Goal: Task Accomplishment & Management: Manage account settings

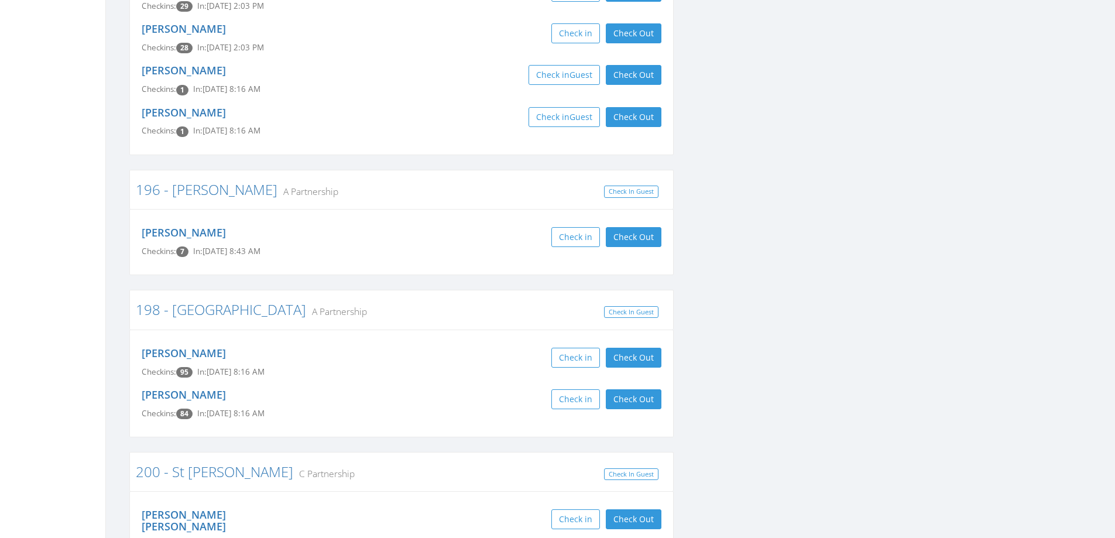
scroll to position [1815, 0]
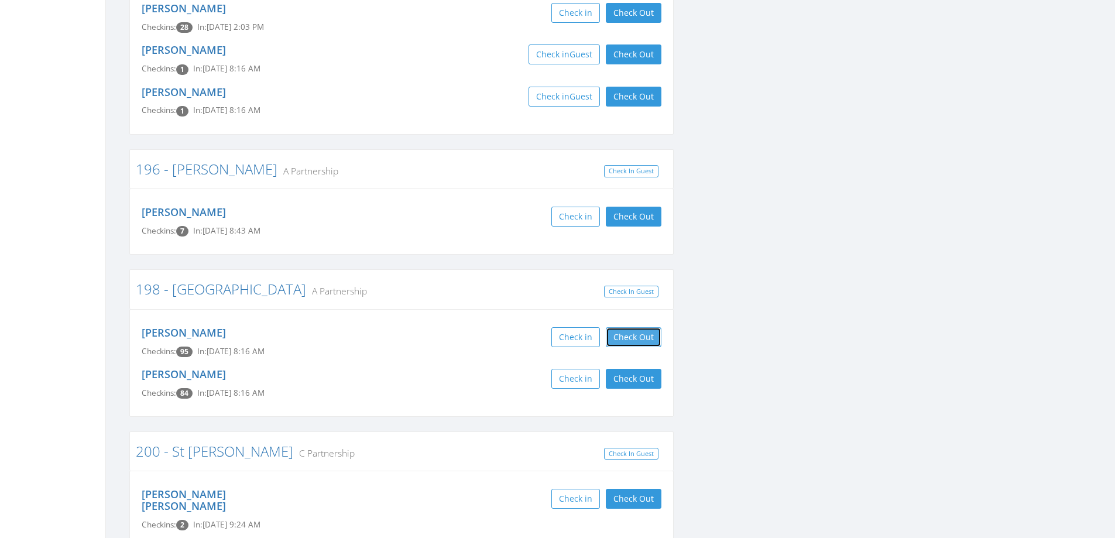
click at [629, 327] on button "Check Out" at bounding box center [634, 337] width 56 height 20
click at [643, 369] on button "Check Out" at bounding box center [634, 379] width 56 height 20
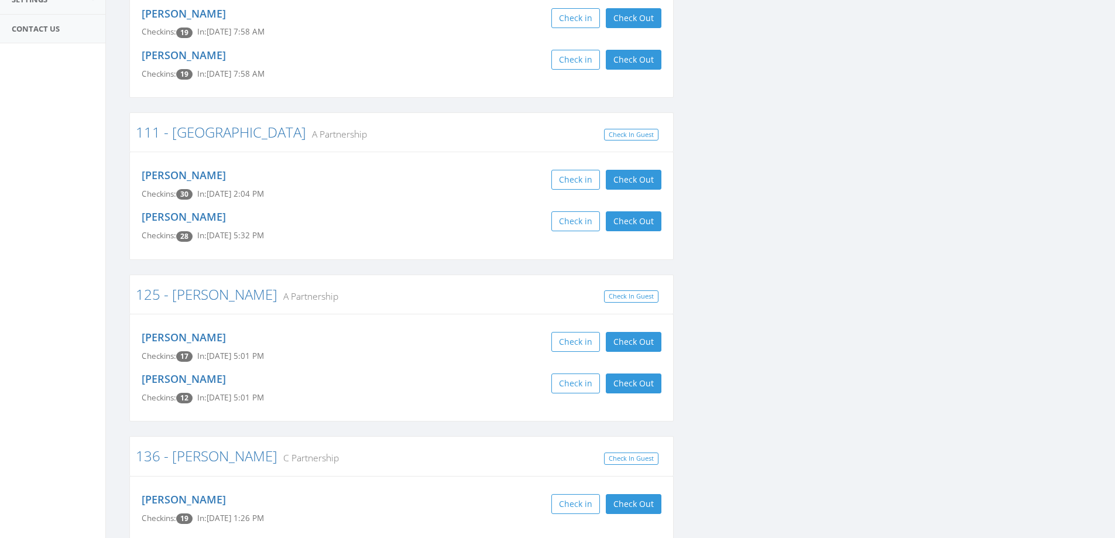
scroll to position [0, 0]
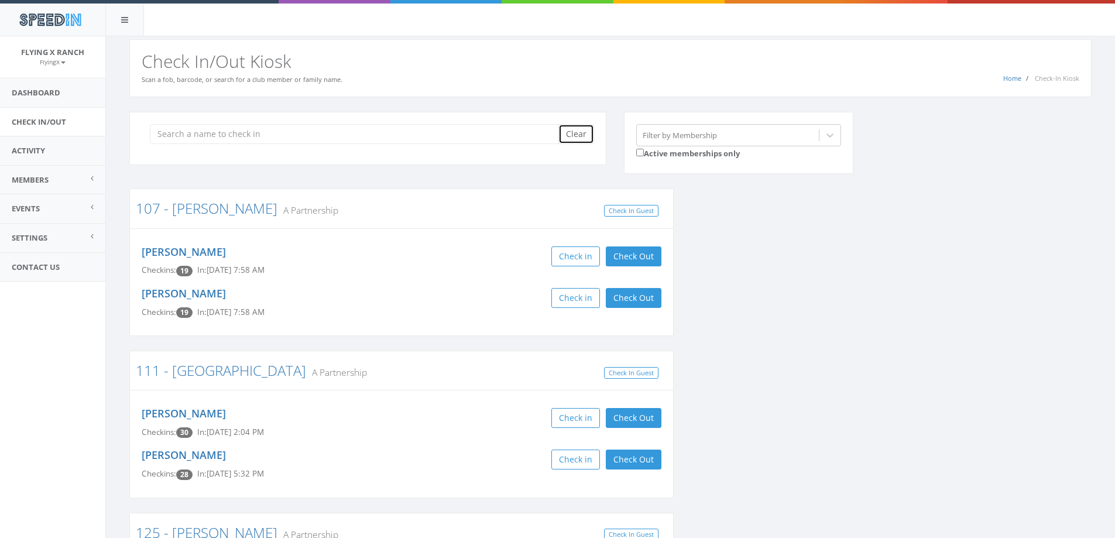
click at [589, 137] on button "Clear" at bounding box center [577, 134] width 36 height 20
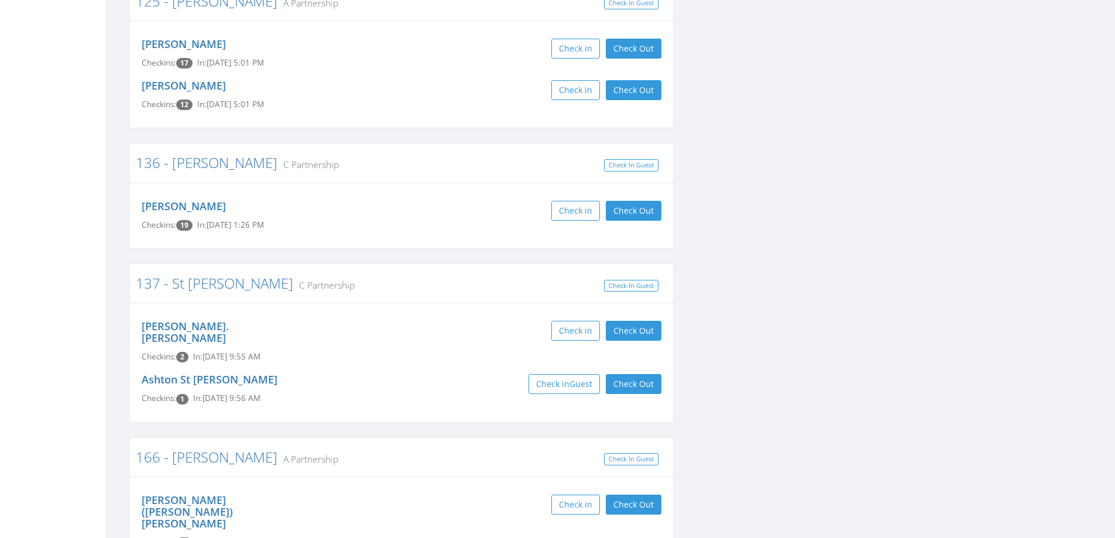
scroll to position [527, 0]
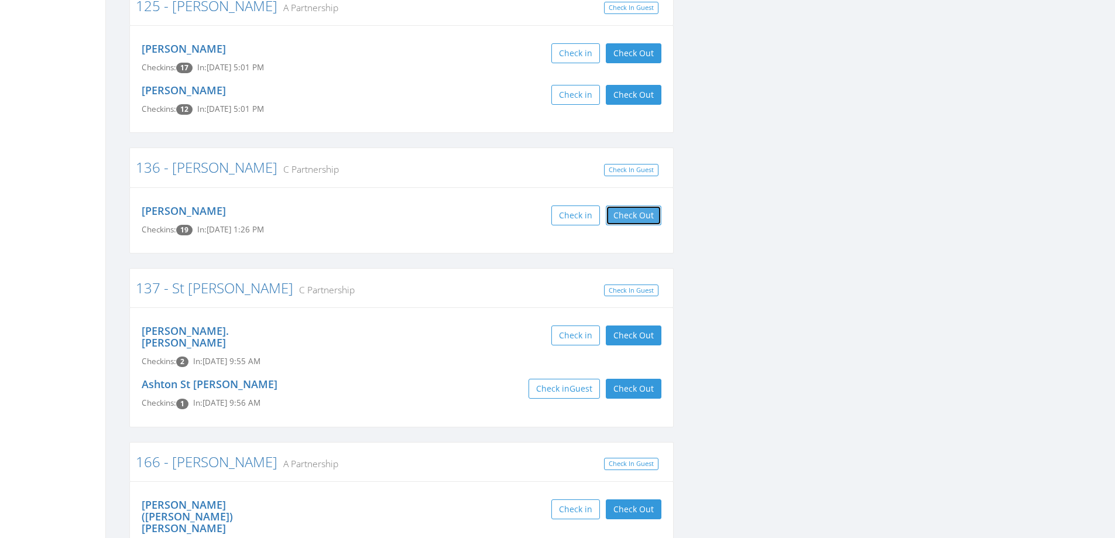
click at [629, 217] on button "Check Out" at bounding box center [634, 216] width 56 height 20
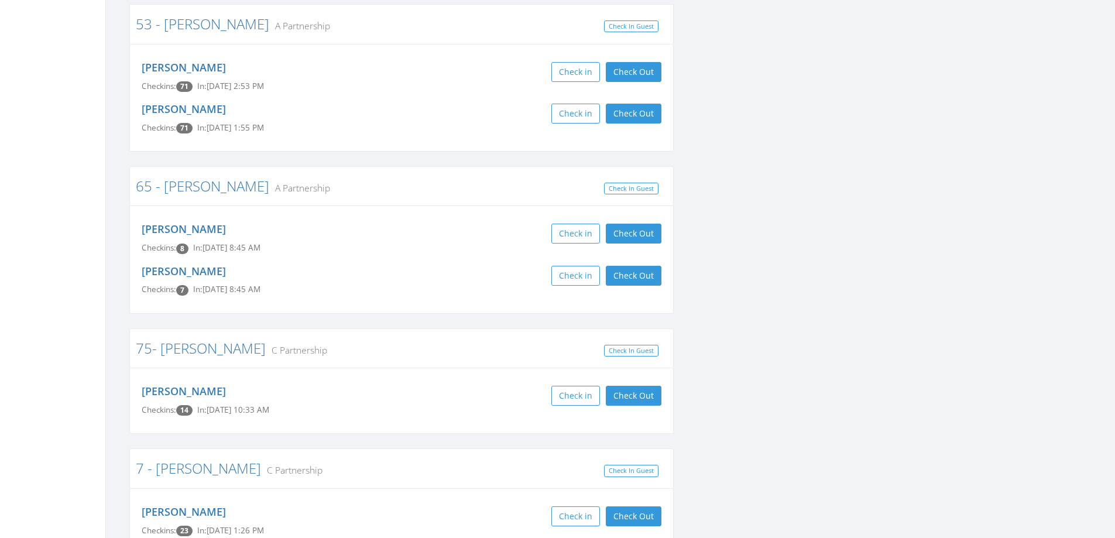
scroll to position [3045, 0]
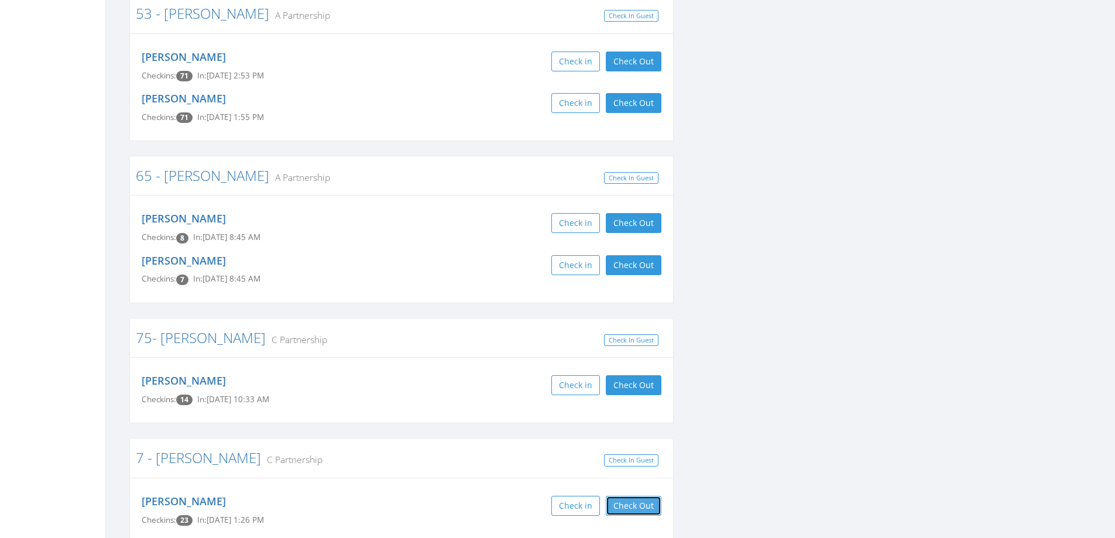
click at [641, 496] on button "Check Out" at bounding box center [634, 506] width 56 height 20
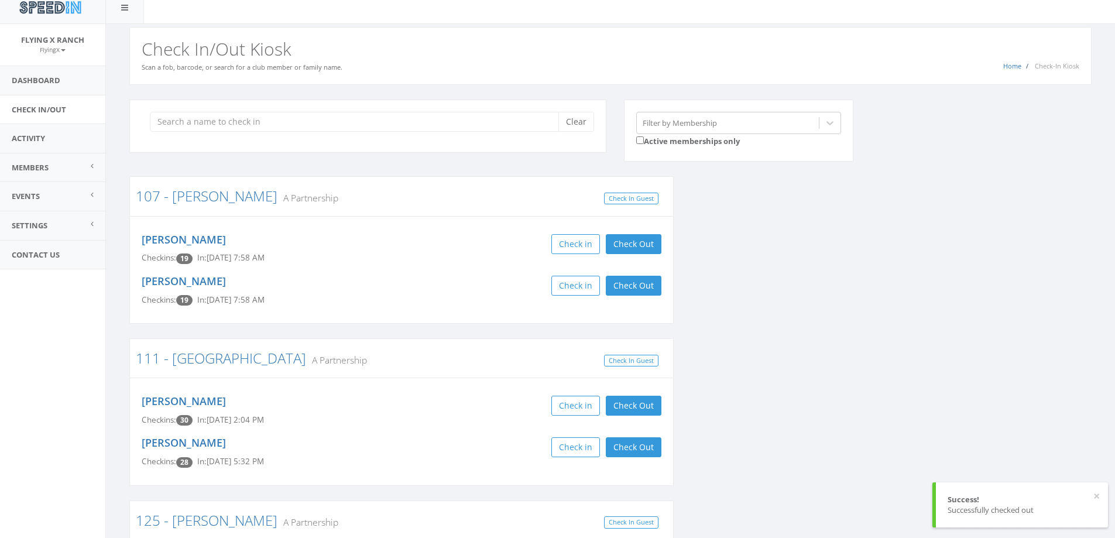
scroll to position [0, 0]
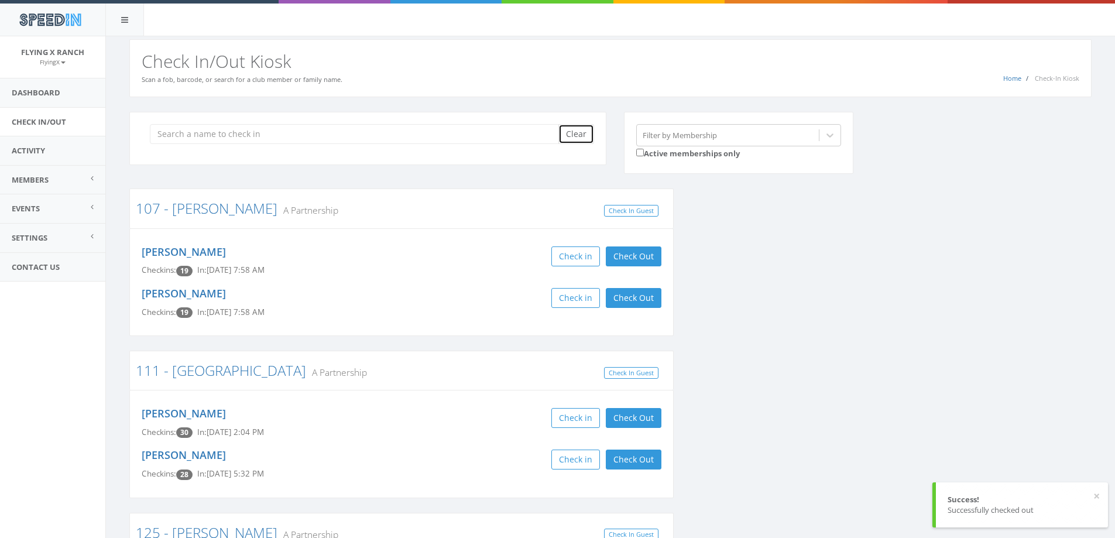
click at [575, 138] on button "Clear" at bounding box center [577, 134] width 36 height 20
click at [191, 129] on input "search" at bounding box center [358, 134] width 417 height 20
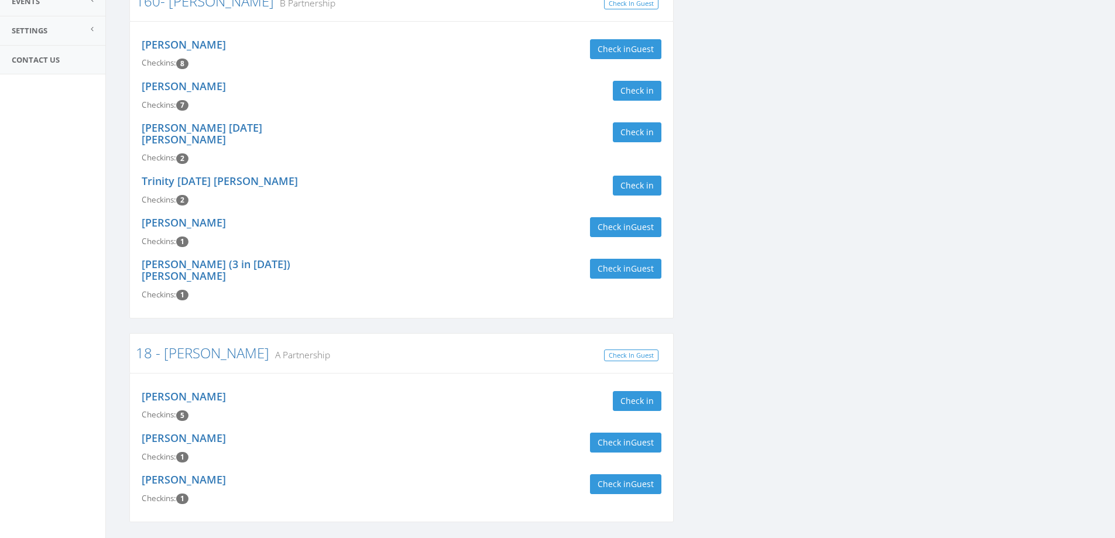
scroll to position [221, 0]
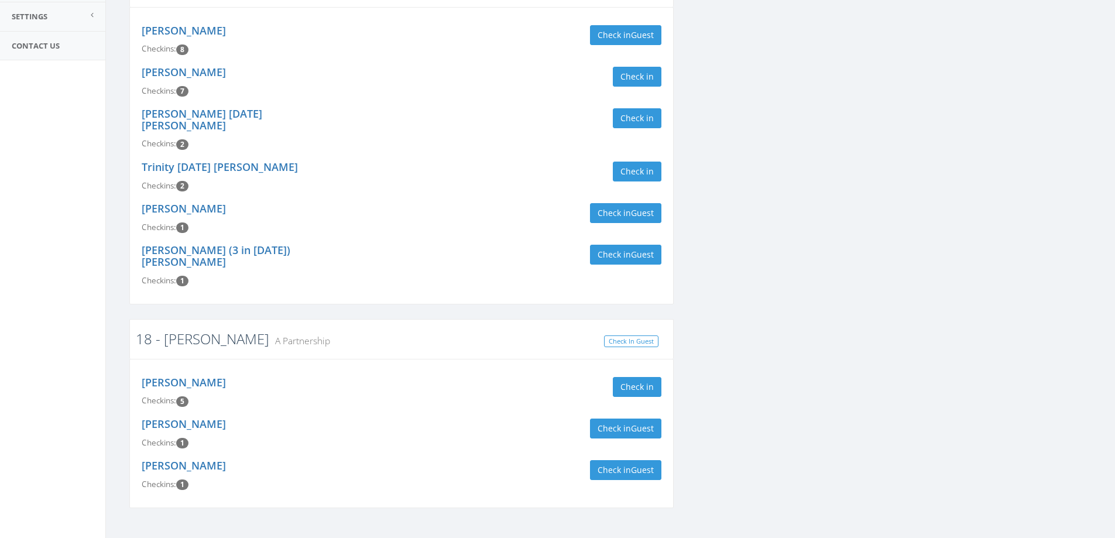
type input "cline"
click at [171, 329] on link "18 - Cline" at bounding box center [202, 338] width 133 height 19
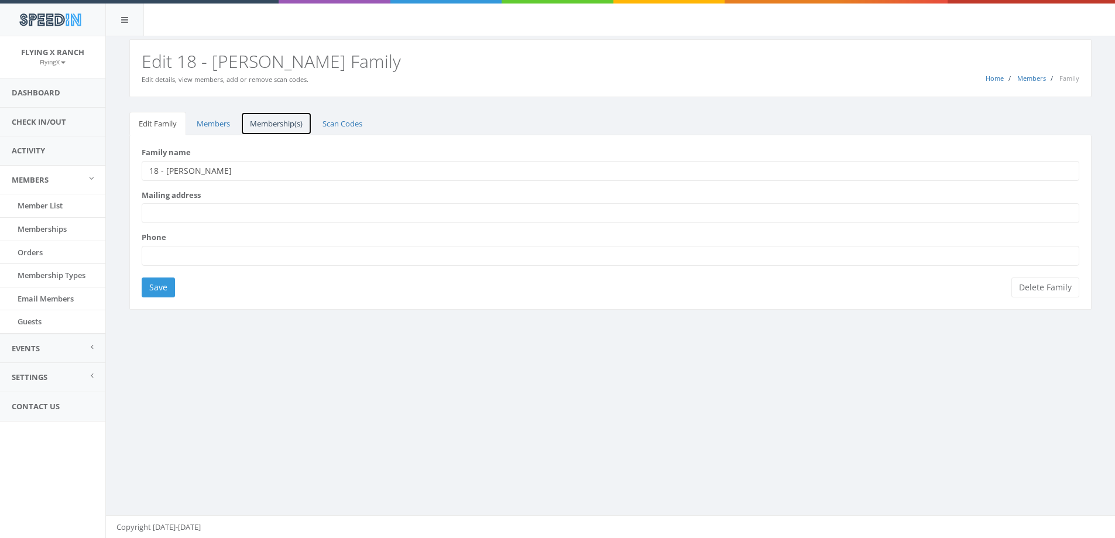
click at [266, 125] on link "Membership(s)" at bounding box center [276, 124] width 71 height 24
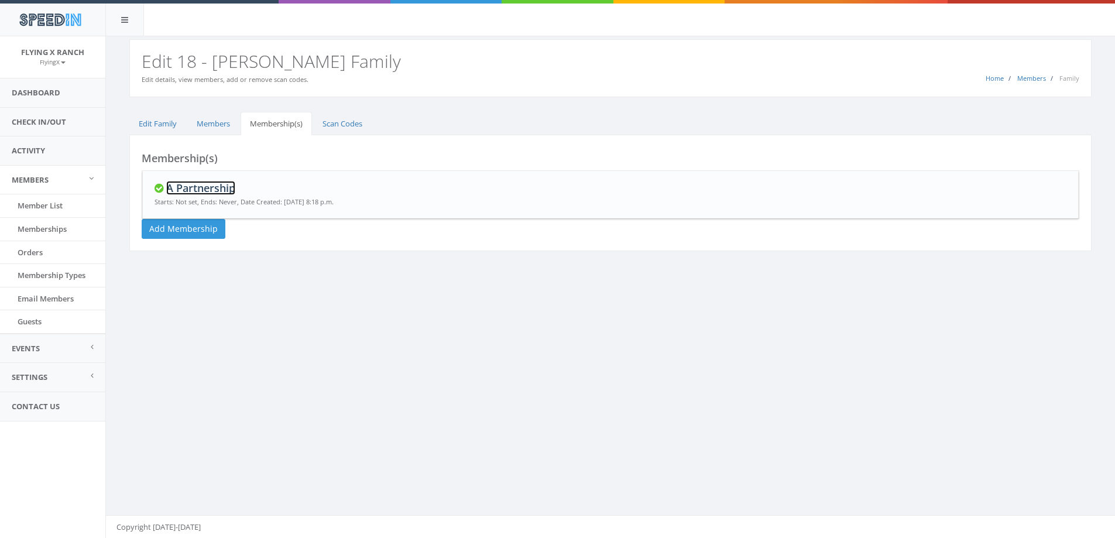
click at [215, 191] on link "A Partnership" at bounding box center [200, 188] width 69 height 14
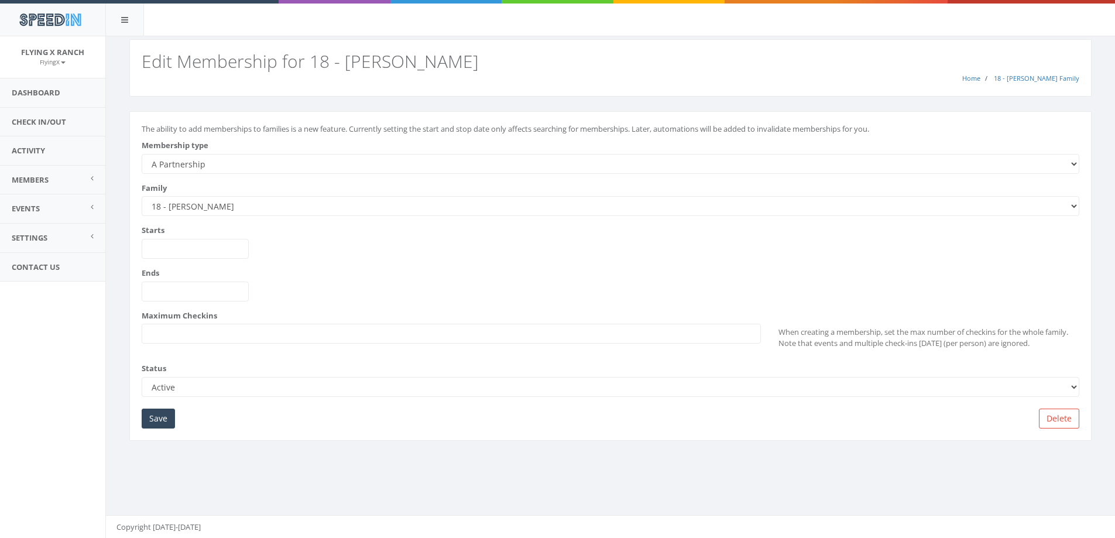
click at [230, 165] on select "--------- A Partnership C Partnership USE C Partnership USE A Partnership B Par…" at bounding box center [611, 164] width 938 height 20
select select "2"
click at [142, 154] on select "--------- A Partnership C Partnership USE C Partnership USE A Partnership B Par…" at bounding box center [611, 164] width 938 height 20
click at [162, 423] on input "Save" at bounding box center [158, 419] width 33 height 20
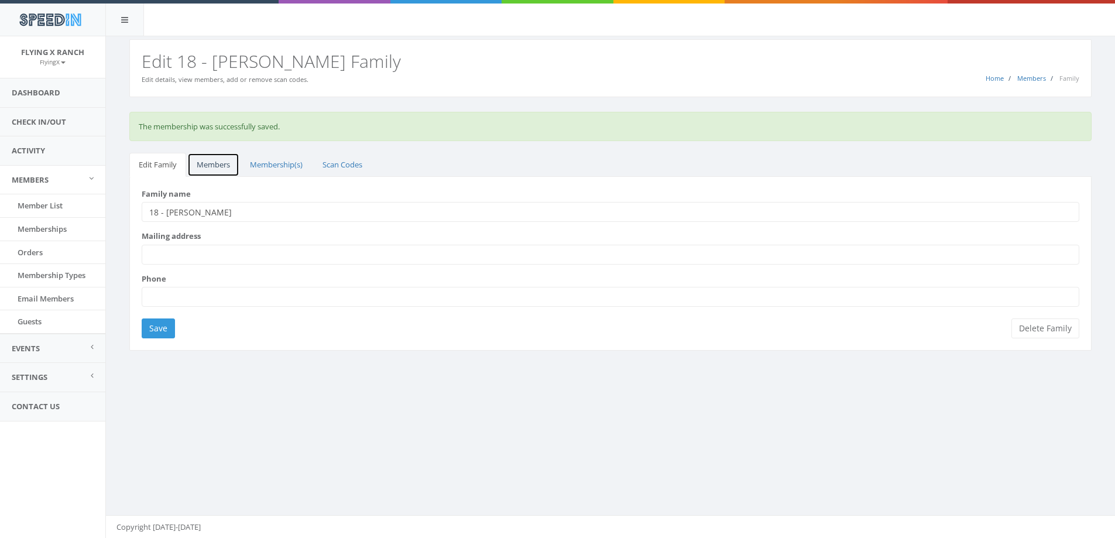
click at [204, 165] on link "Members" at bounding box center [213, 165] width 52 height 24
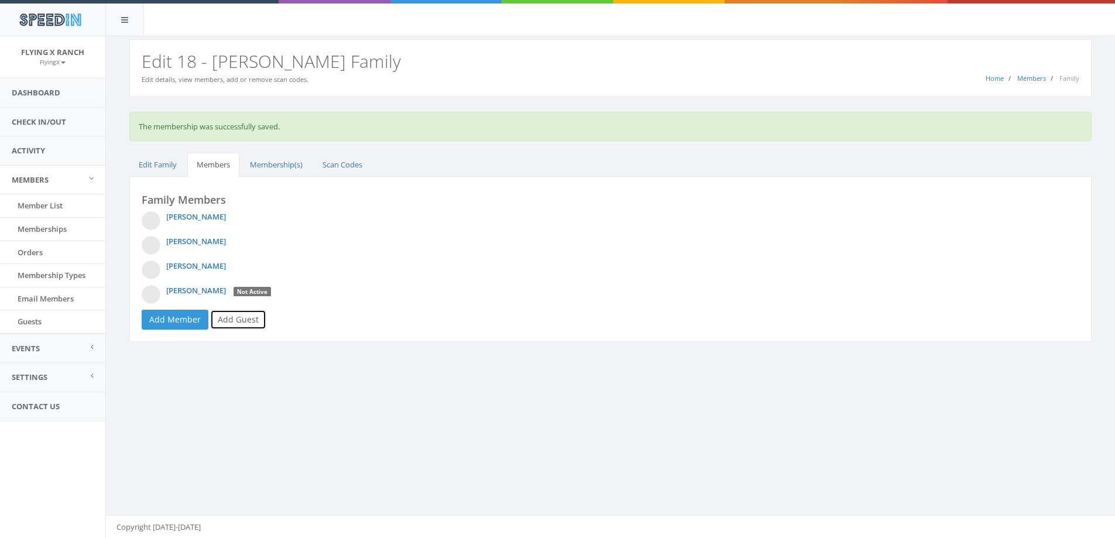
click at [235, 321] on link "Add Guest" at bounding box center [238, 320] width 56 height 20
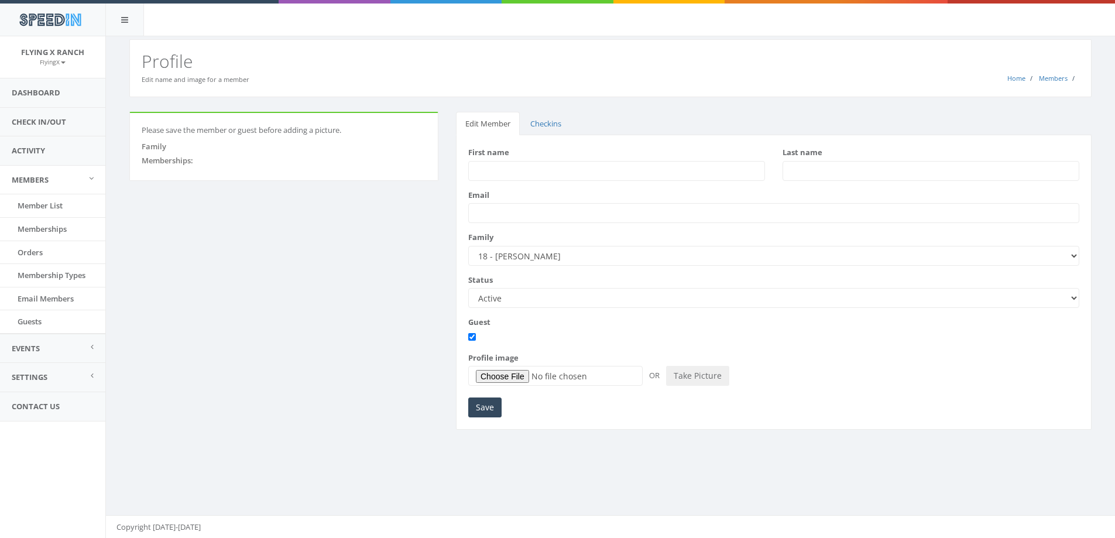
click at [519, 173] on input "First name" at bounding box center [616, 171] width 297 height 20
type input "Kirk"
type input "Ray"
click at [480, 410] on input "Save" at bounding box center [484, 408] width 33 height 20
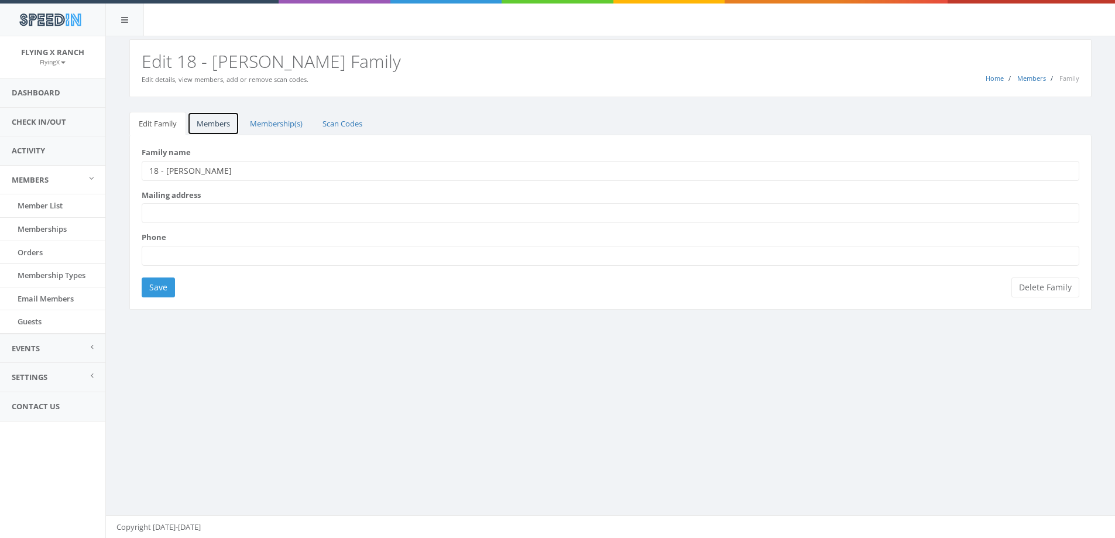
click at [215, 126] on link "Members" at bounding box center [213, 124] width 52 height 24
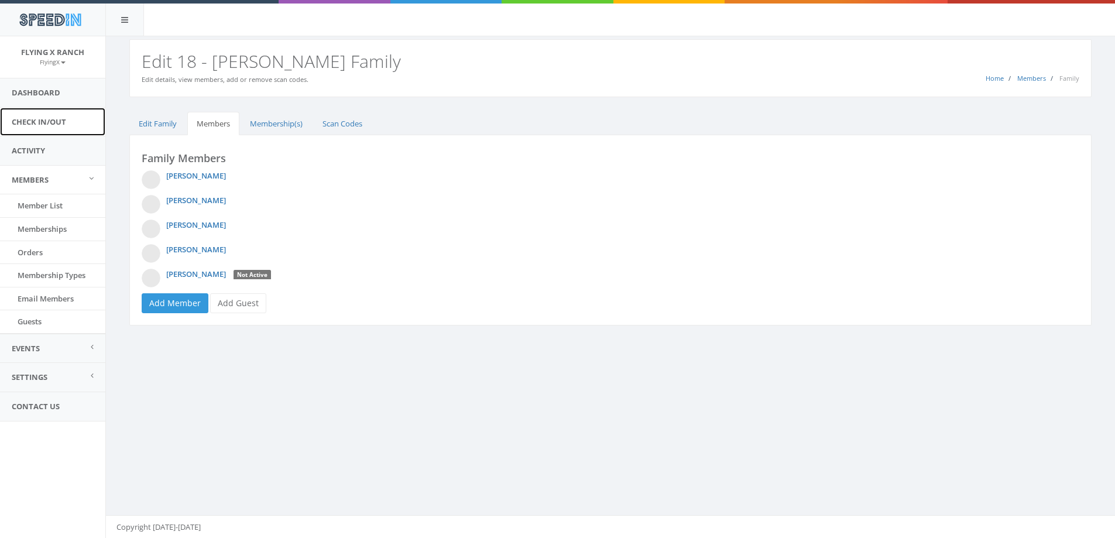
click at [52, 123] on link "Check In/Out" at bounding box center [52, 122] width 105 height 29
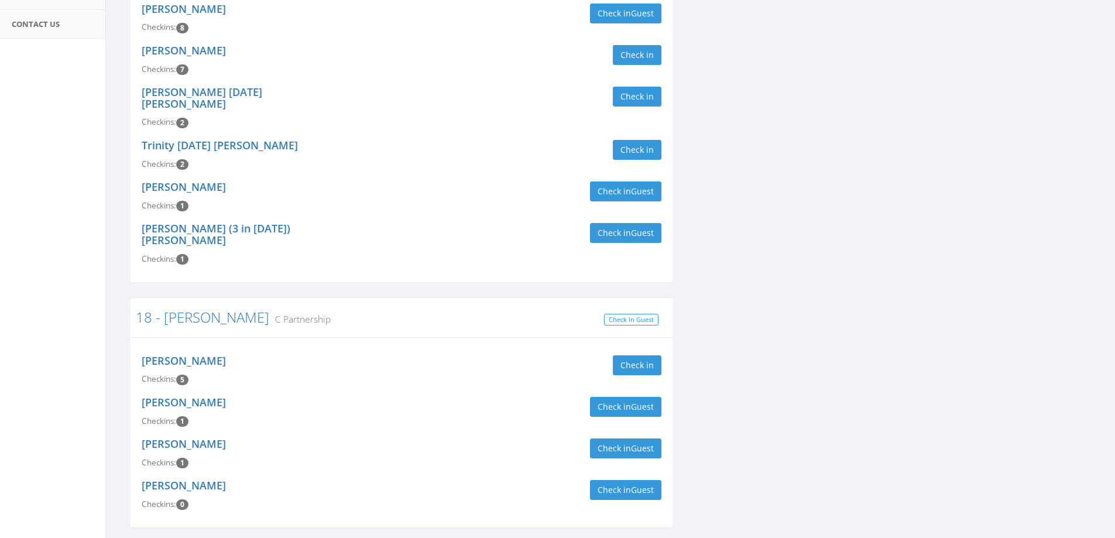
scroll to position [263, 0]
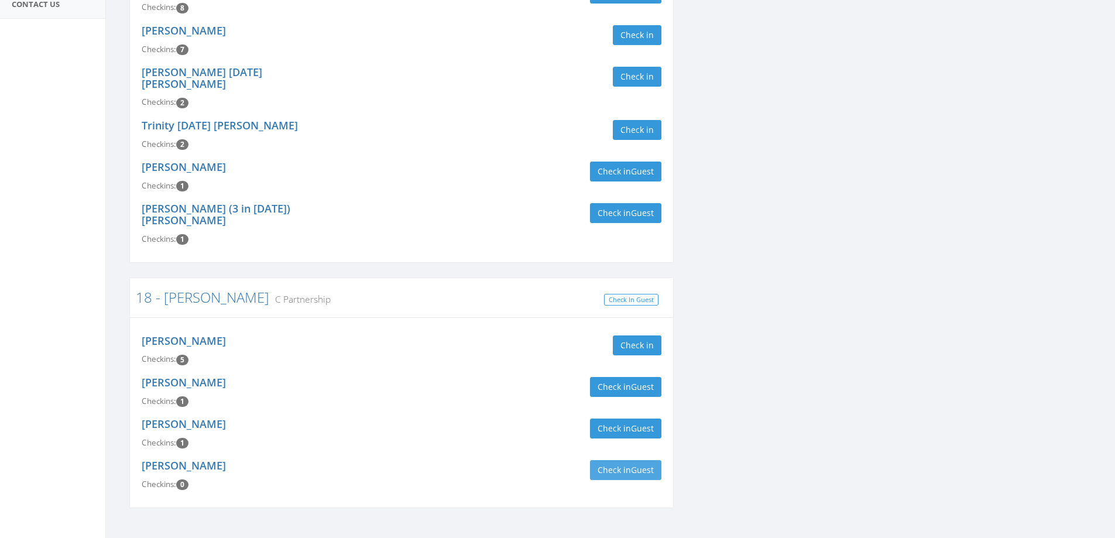
type input "[PERSON_NAME]"
click at [643, 464] on span "Guest" at bounding box center [642, 469] width 23 height 11
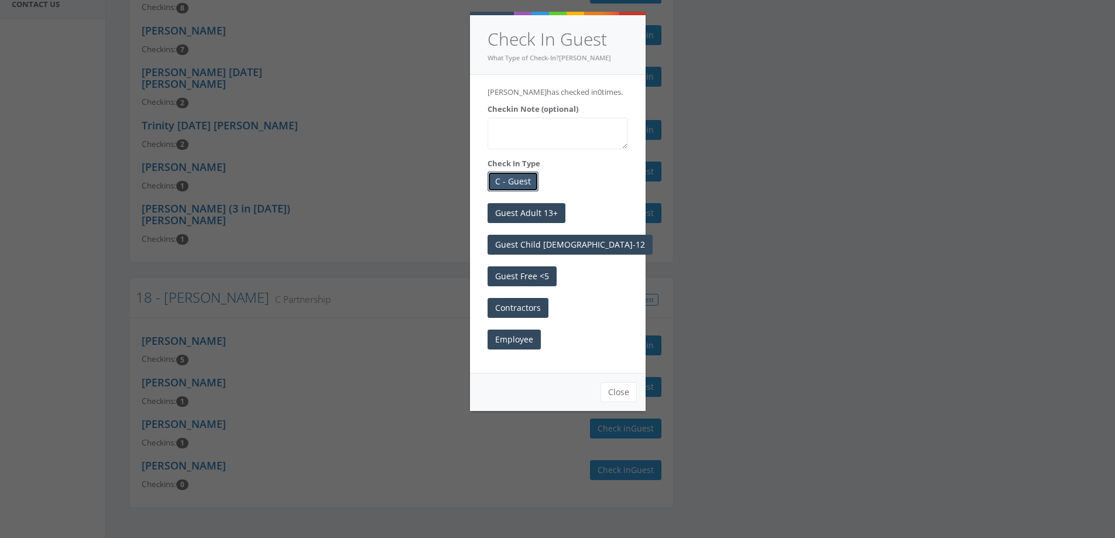
click at [515, 180] on button "C - Guest" at bounding box center [513, 182] width 51 height 20
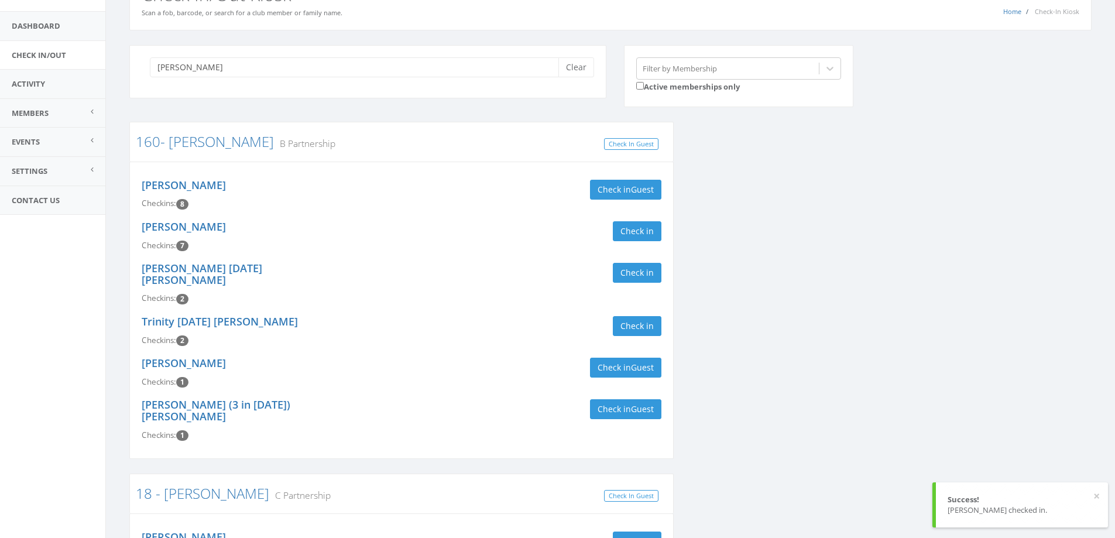
scroll to position [0, 0]
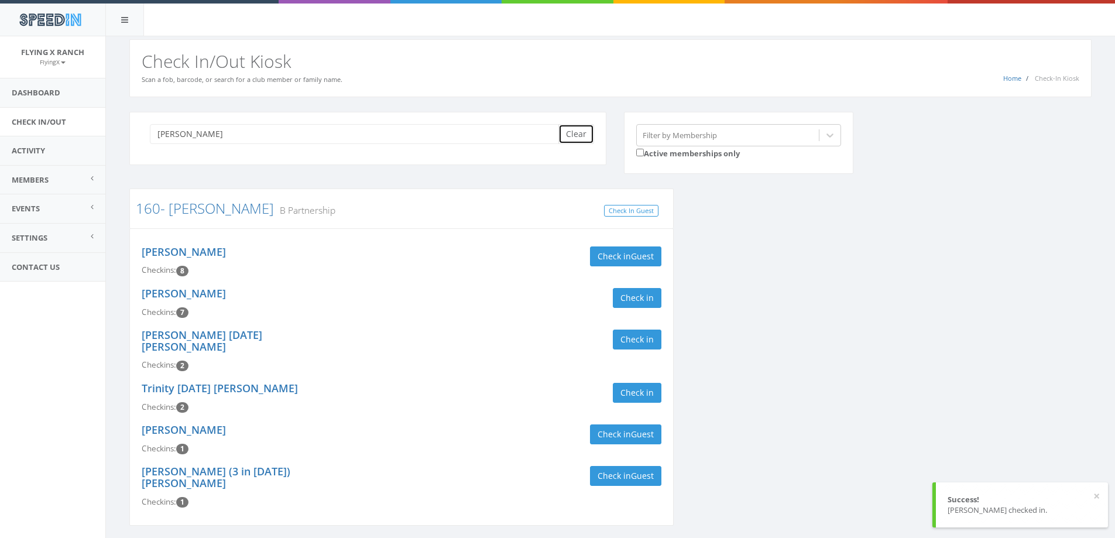
click at [569, 141] on button "Clear" at bounding box center [577, 134] width 36 height 20
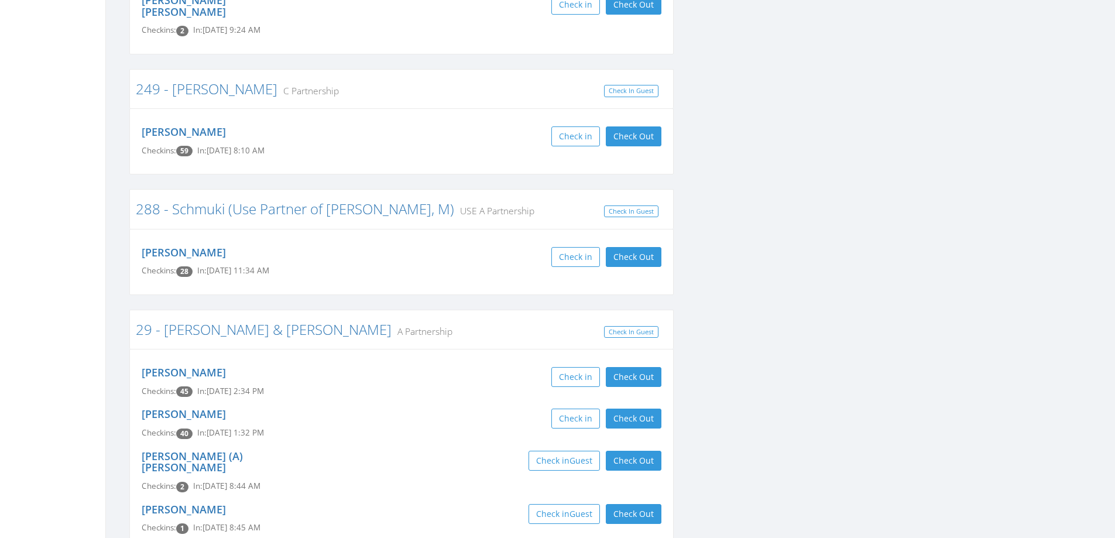
scroll to position [2283, 0]
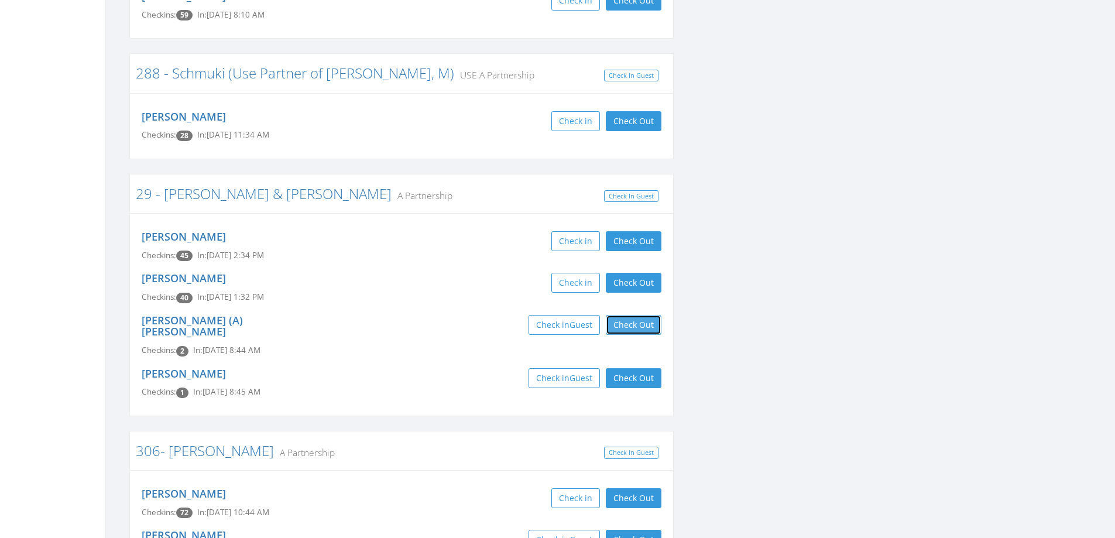
click at [643, 315] on button "Check Out" at bounding box center [634, 325] width 56 height 20
click at [642, 368] on button "Check Out" at bounding box center [634, 378] width 56 height 20
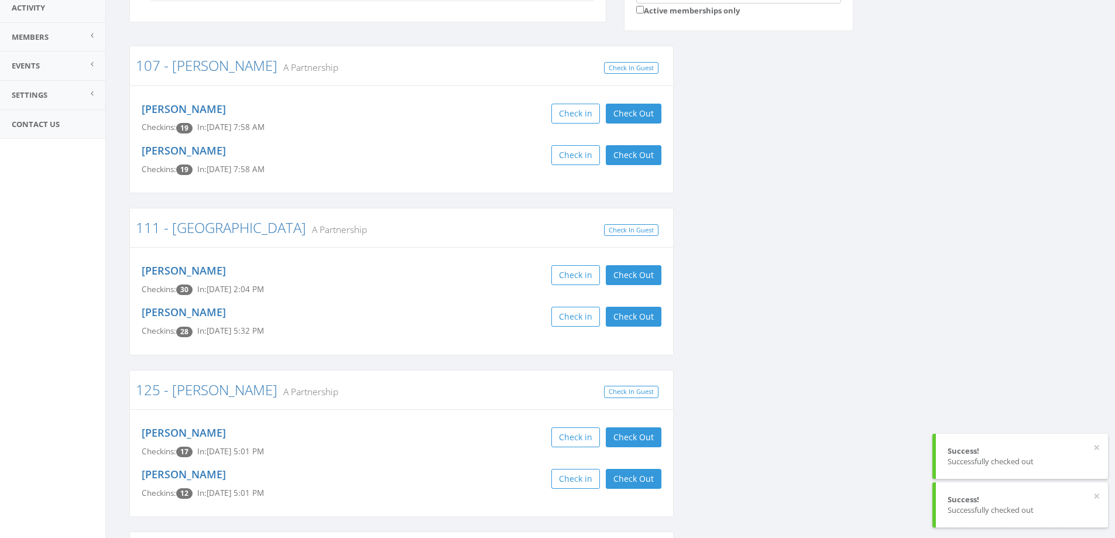
scroll to position [0, 0]
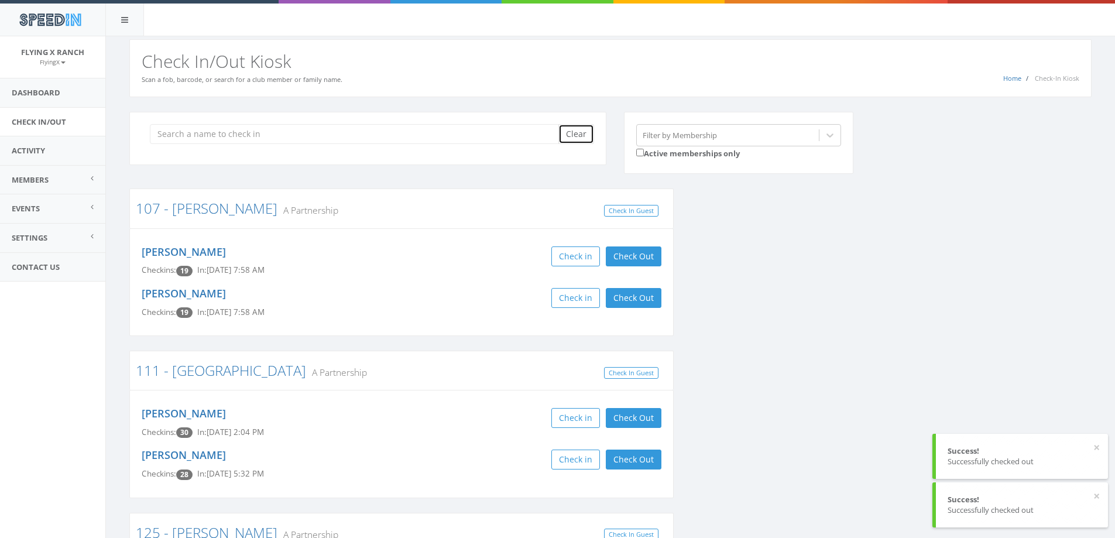
click at [583, 132] on button "Clear" at bounding box center [577, 134] width 36 height 20
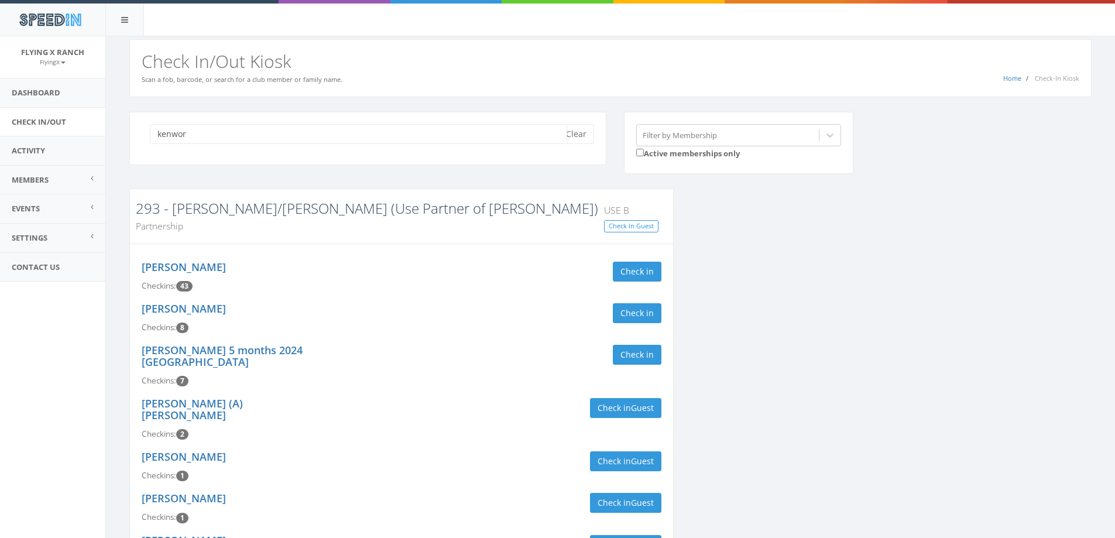
type input "kenwor"
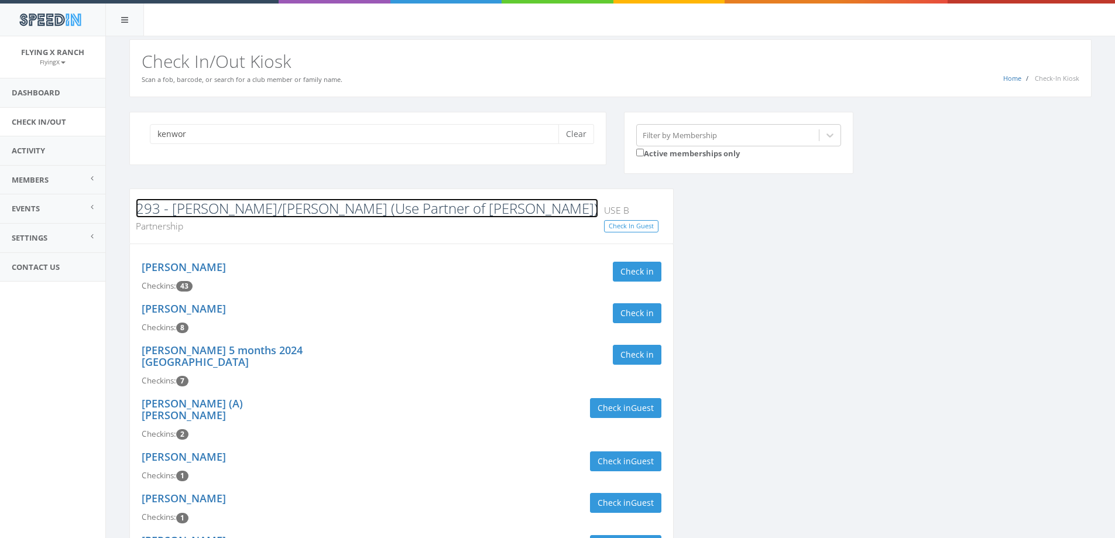
click at [200, 207] on link "293 - Kenworthy/Castro (Use Partner of Wellborn)" at bounding box center [367, 207] width 463 height 19
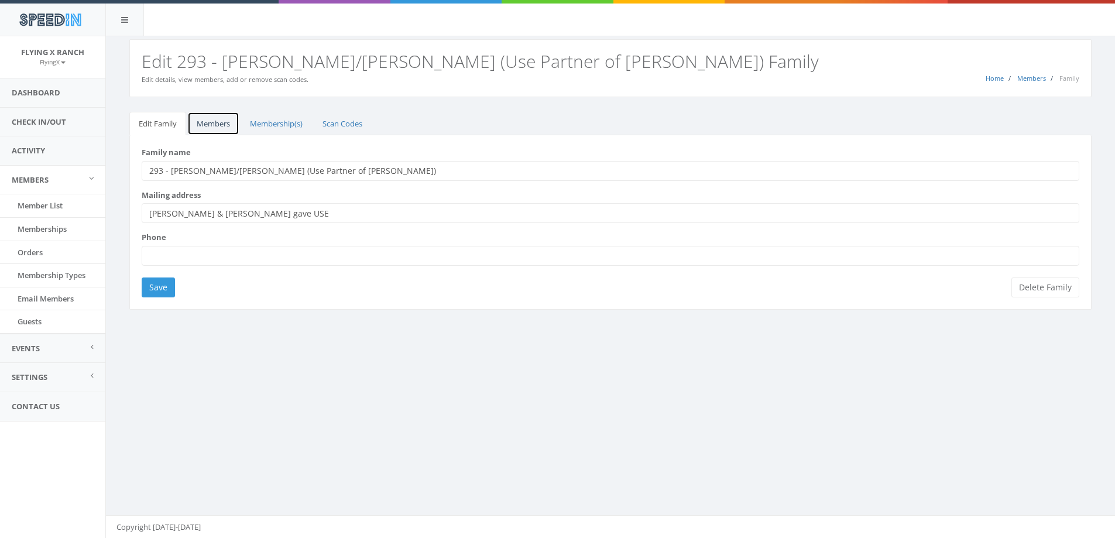
click at [211, 124] on link "Members" at bounding box center [213, 124] width 52 height 24
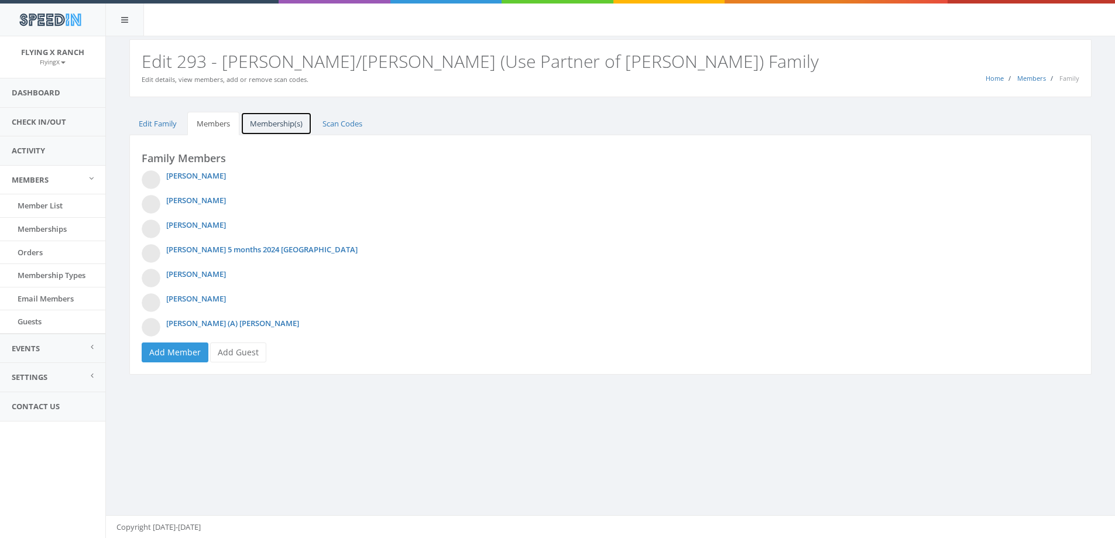
click at [272, 125] on link "Membership(s)" at bounding box center [276, 124] width 71 height 24
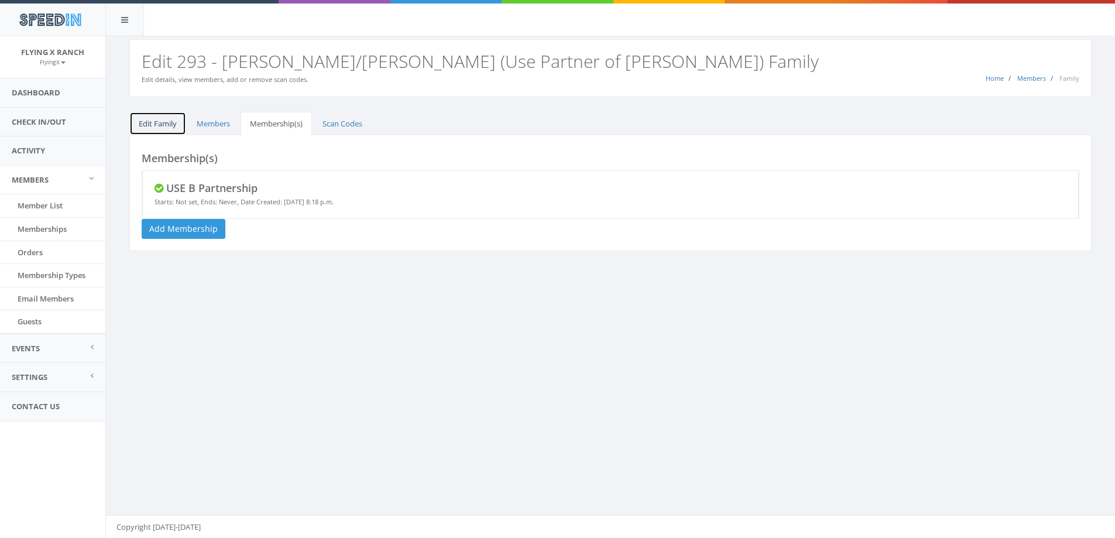
click at [164, 126] on link "Edit Family" at bounding box center [157, 124] width 57 height 24
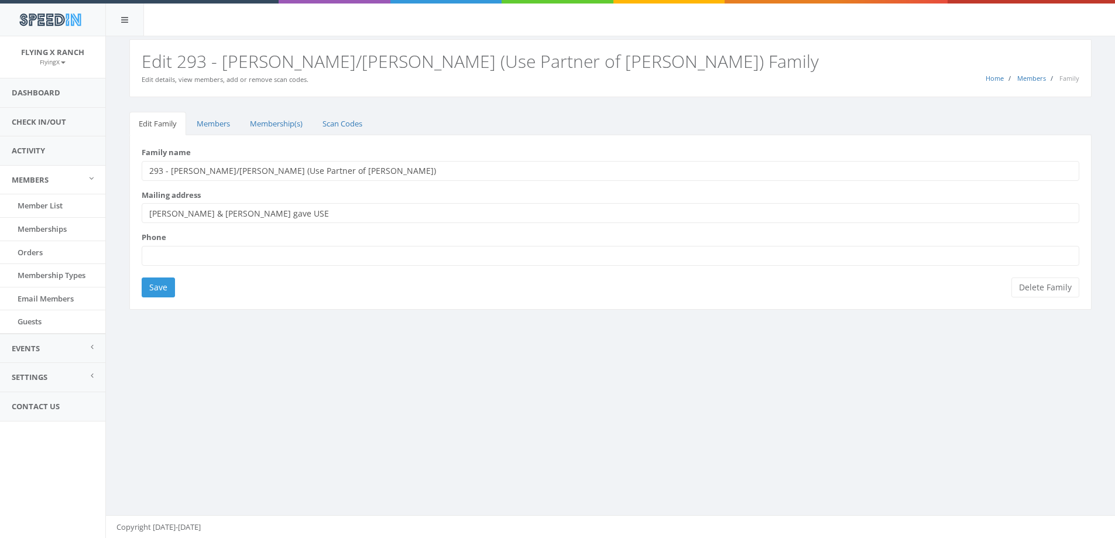
drag, startPoint x: 345, startPoint y: 169, endPoint x: 242, endPoint y: 175, distance: 103.2
click at [242, 175] on input "293 - [PERSON_NAME]/[PERSON_NAME] (Use Partner of [PERSON_NAME])" at bounding box center [611, 171] width 938 height 20
type input "293 - [PERSON_NAME]/[PERSON_NAME]"
drag, startPoint x: 295, startPoint y: 215, endPoint x: 135, endPoint y: 217, distance: 159.9
click at [135, 217] on div "Family name 293 - [PERSON_NAME]/[PERSON_NAME] Mailing address [PERSON_NAME] & […" at bounding box center [610, 222] width 963 height 174
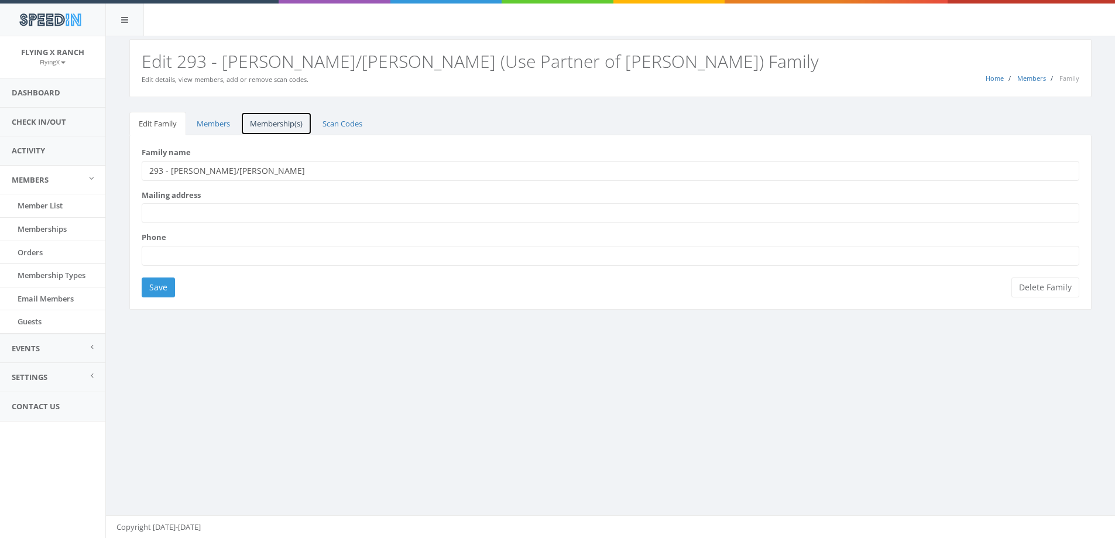
click at [259, 125] on link "Membership(s)" at bounding box center [276, 124] width 71 height 24
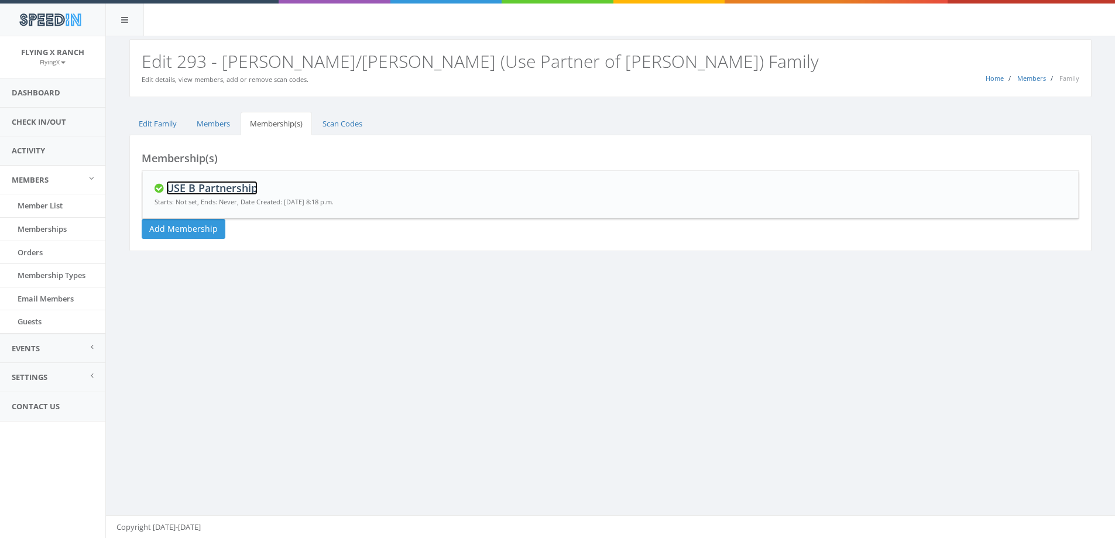
click at [230, 189] on link "USE B Partnership" at bounding box center [211, 188] width 91 height 14
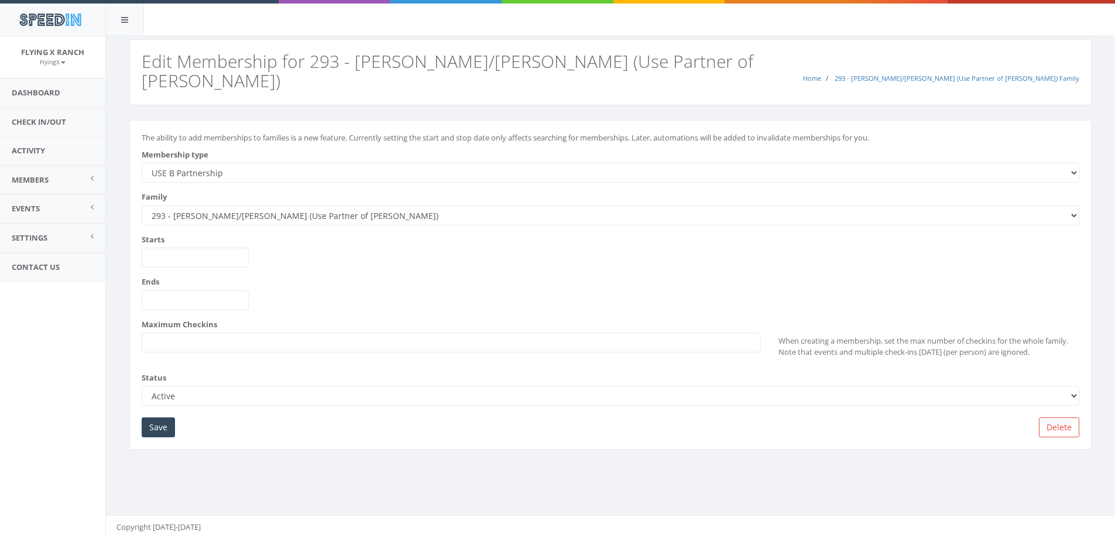
click at [230, 163] on select "--------- A Partnership C Partnership USE C Partnership USE A Partnership B Par…" at bounding box center [611, 173] width 938 height 20
select select "5"
click at [142, 163] on select "--------- A Partnership C Partnership USE C Partnership USE A Partnership B Par…" at bounding box center [611, 173] width 938 height 20
click at [159, 422] on input "Save" at bounding box center [158, 427] width 33 height 20
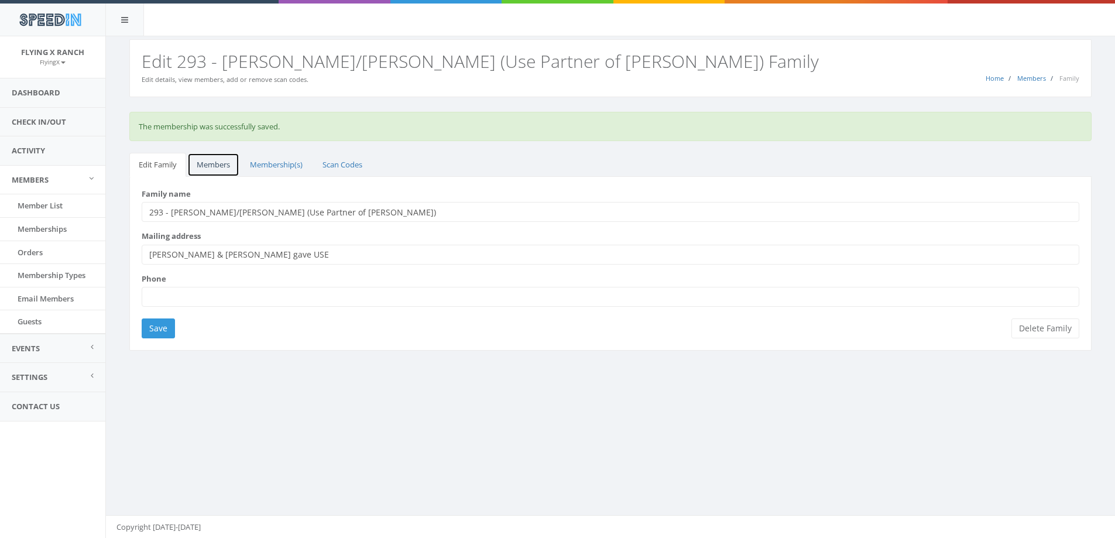
click at [215, 169] on link "Members" at bounding box center [213, 165] width 52 height 24
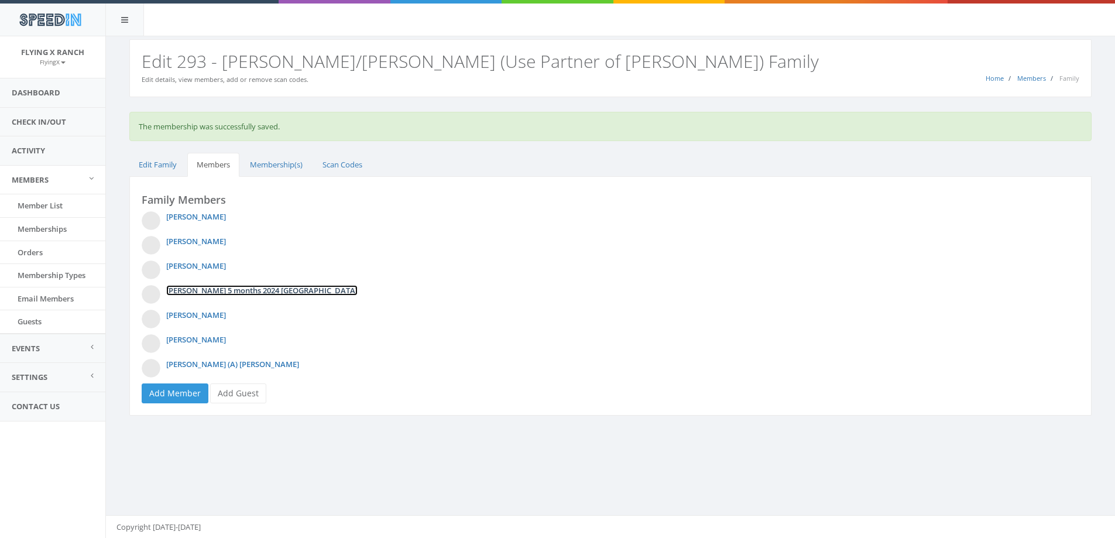
click at [227, 289] on link "[PERSON_NAME] 5 months 2024 [GEOGRAPHIC_DATA]" at bounding box center [261, 290] width 191 height 11
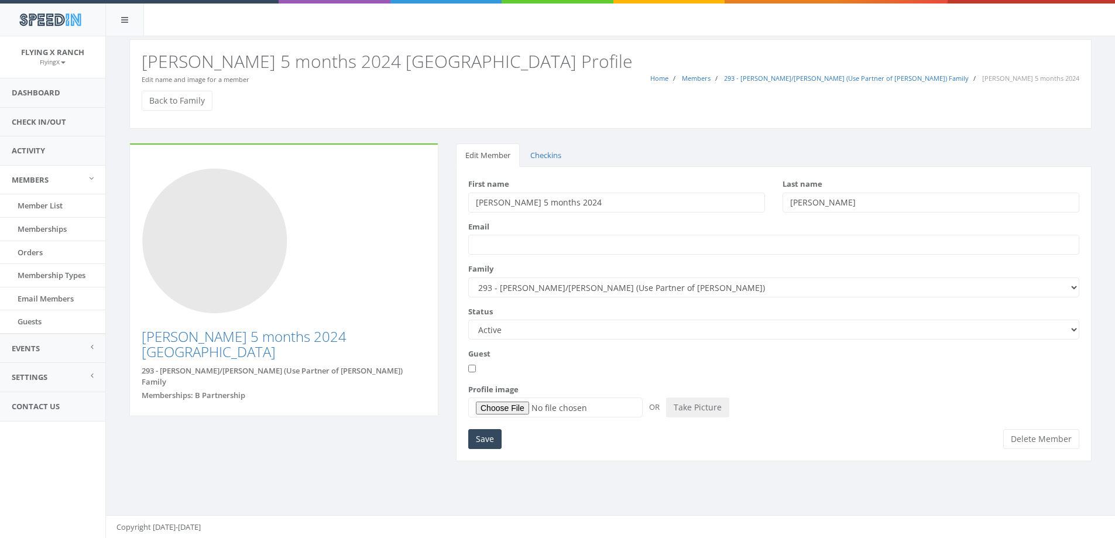
drag, startPoint x: 576, startPoint y: 203, endPoint x: 516, endPoint y: 204, distance: 60.3
click at [516, 204] on input "[PERSON_NAME] 5 months 2024" at bounding box center [616, 203] width 297 height 20
type input "[PERSON_NAME] [DATE]"
click at [612, 217] on div "First name [PERSON_NAME] [DATE] Last name [PERSON_NAME]" at bounding box center [774, 200] width 629 height 43
click at [485, 444] on input "Save" at bounding box center [484, 439] width 33 height 20
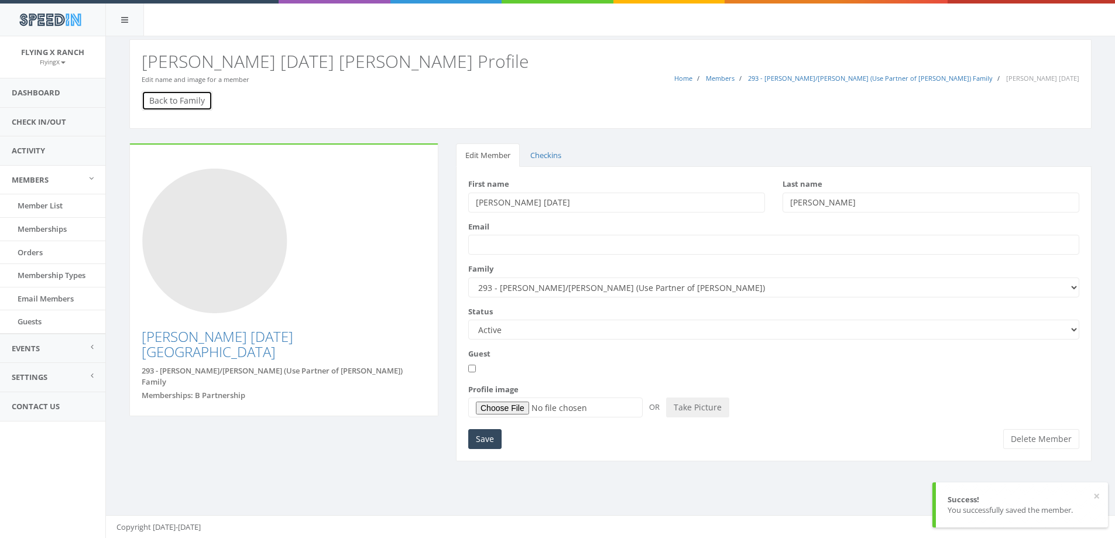
click at [184, 105] on link "Back to Family" at bounding box center [177, 101] width 71 height 20
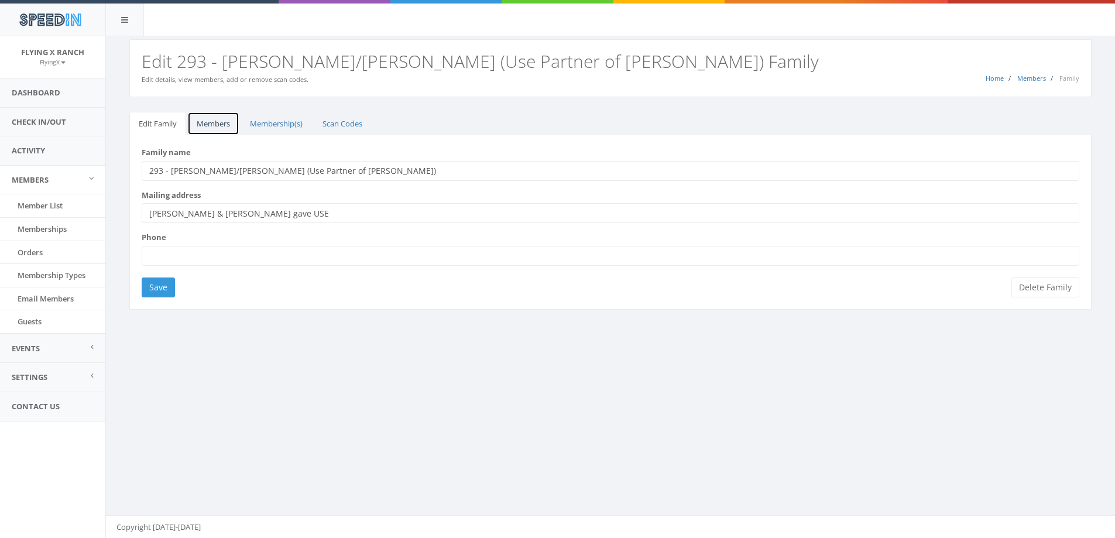
click at [211, 127] on link "Members" at bounding box center [213, 124] width 52 height 24
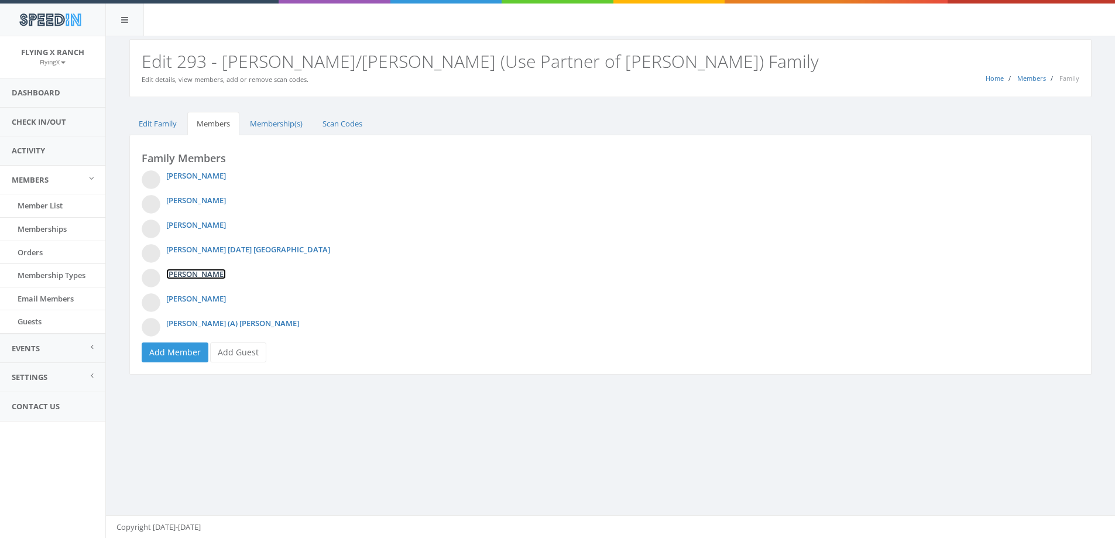
click at [196, 273] on link "[PERSON_NAME]" at bounding box center [196, 274] width 60 height 11
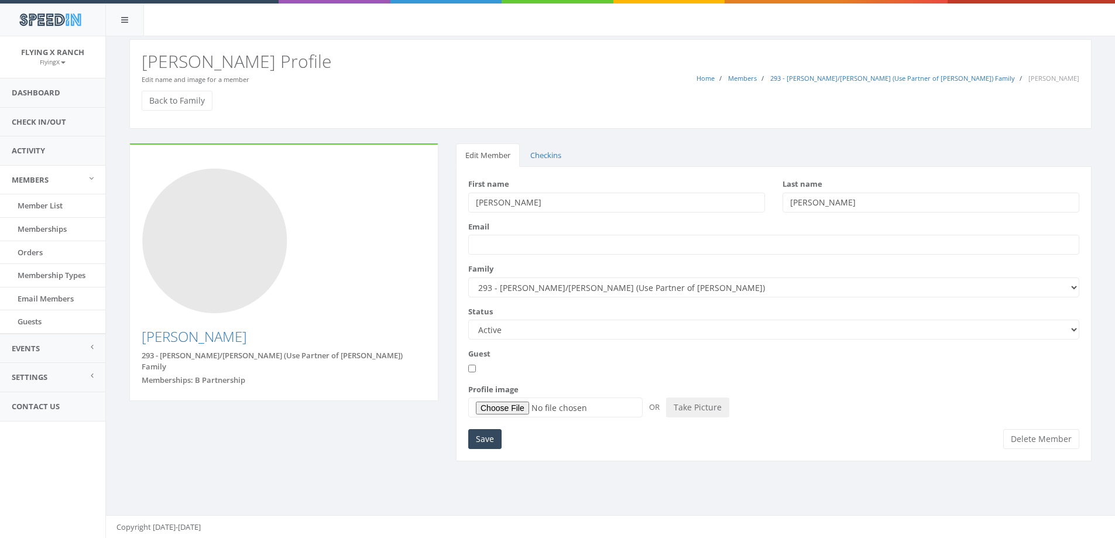
click at [526, 202] on input "Mariah" at bounding box center [616, 203] width 297 height 20
type input "Mariah B position"
click at [490, 435] on input "Save" at bounding box center [484, 439] width 33 height 20
click at [47, 119] on link "Check In/Out" at bounding box center [52, 122] width 105 height 29
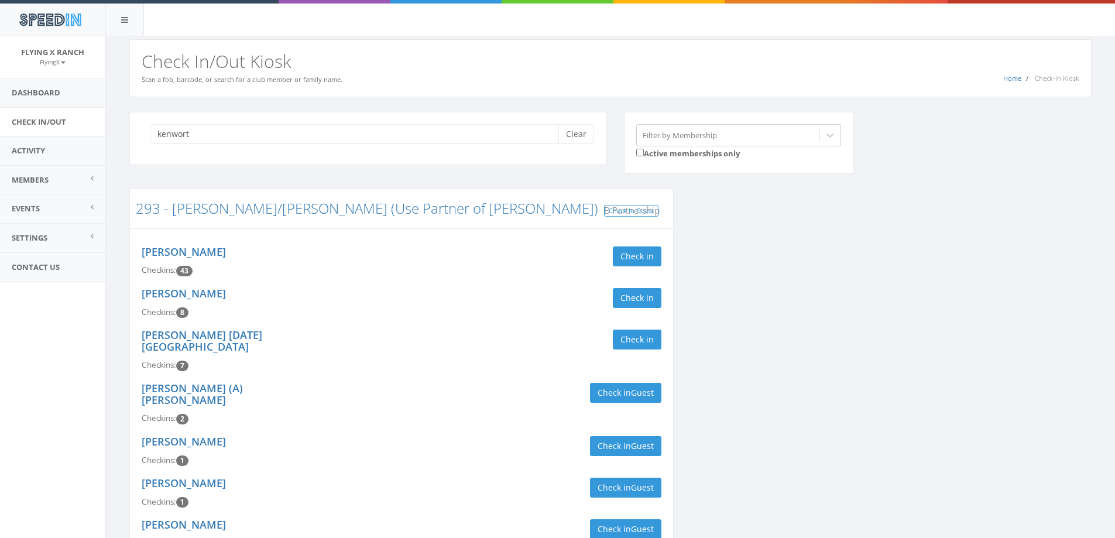
type input "kenwort"
click at [49, 119] on link "Check In/Out" at bounding box center [52, 122] width 105 height 29
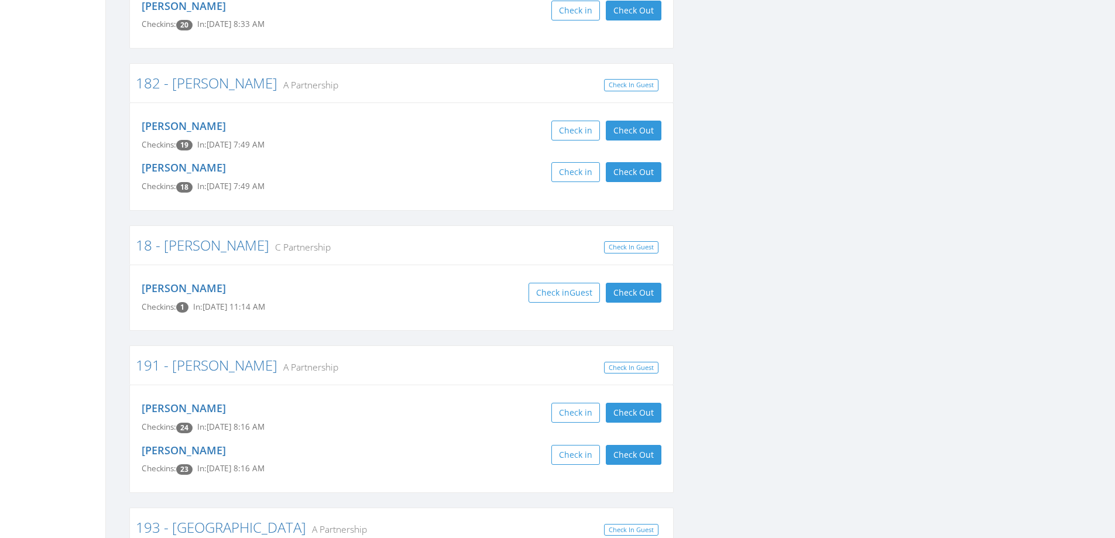
scroll to position [937, 0]
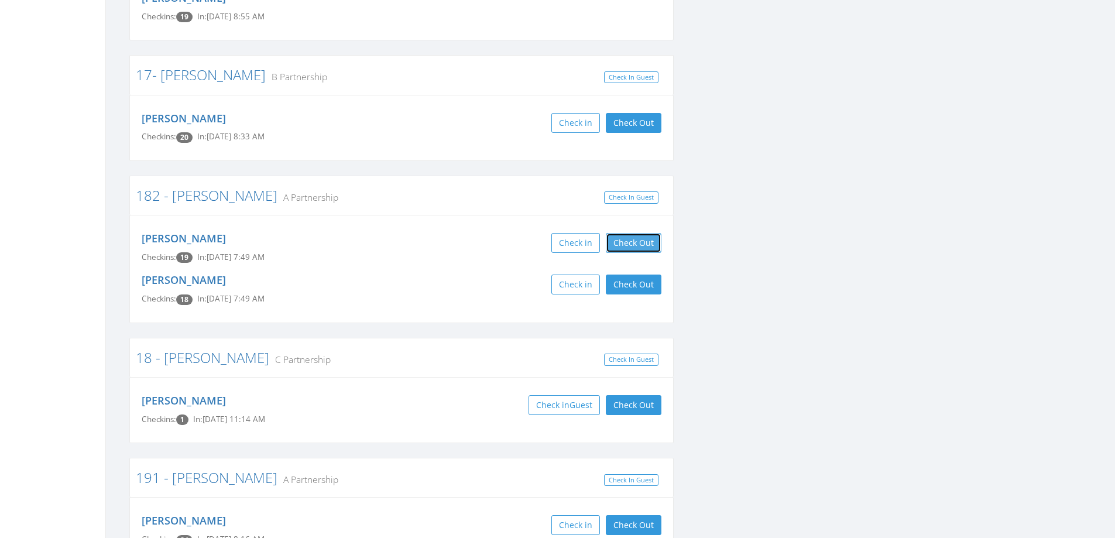
click at [631, 233] on button "Check Out" at bounding box center [634, 243] width 56 height 20
click at [629, 275] on button "Check Out" at bounding box center [634, 285] width 56 height 20
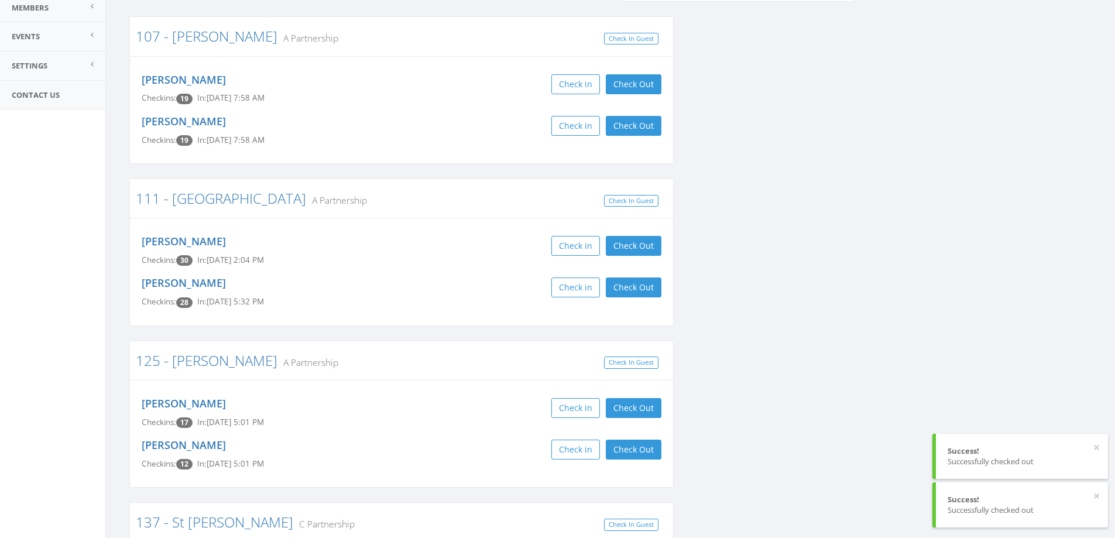
scroll to position [0, 0]
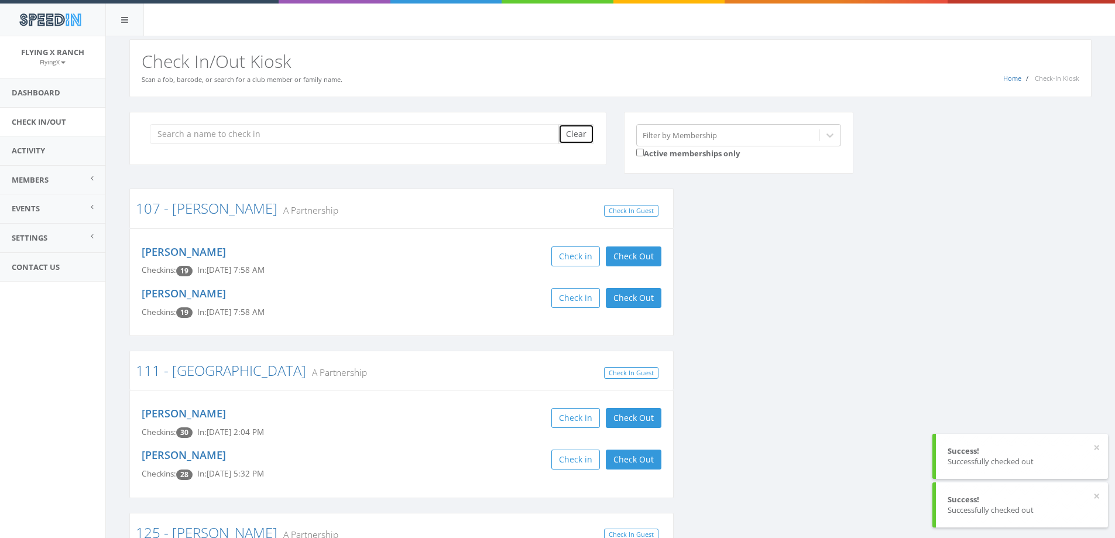
click at [577, 131] on button "Clear" at bounding box center [577, 134] width 36 height 20
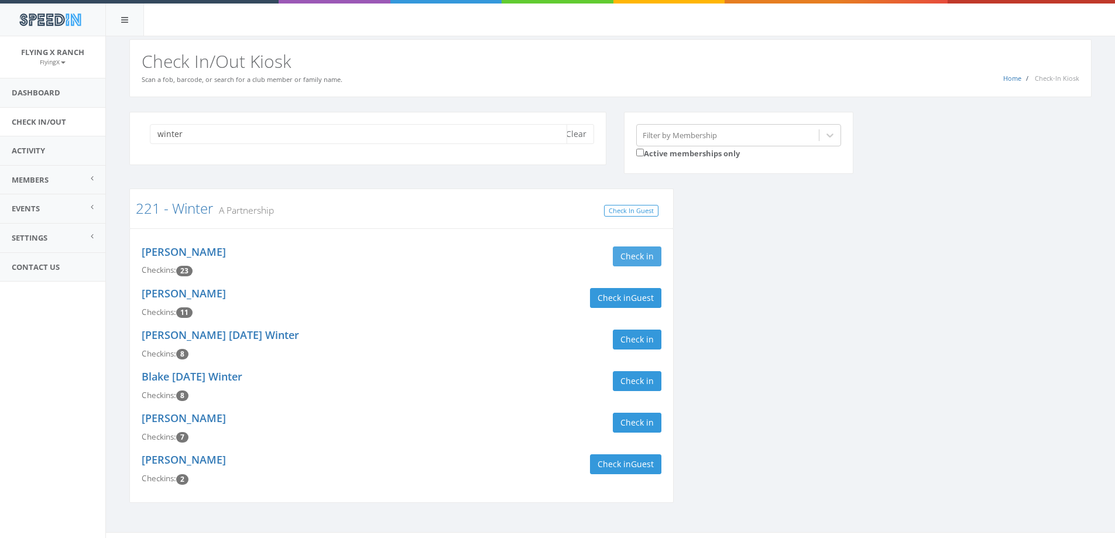
type input "winter"
click at [645, 247] on button "Check in" at bounding box center [637, 256] width 49 height 20
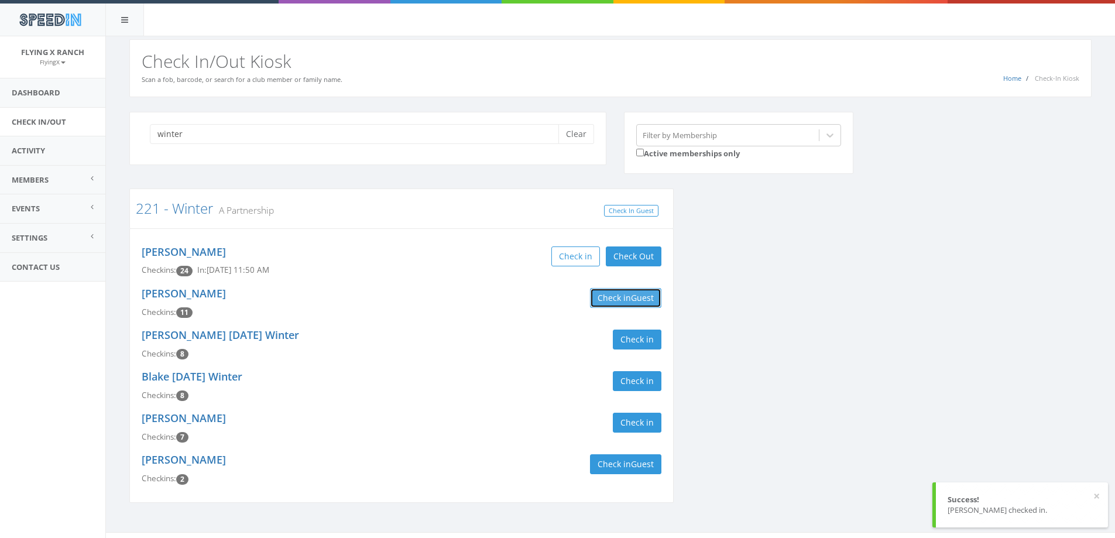
click at [635, 301] on span "Guest" at bounding box center [642, 297] width 23 height 11
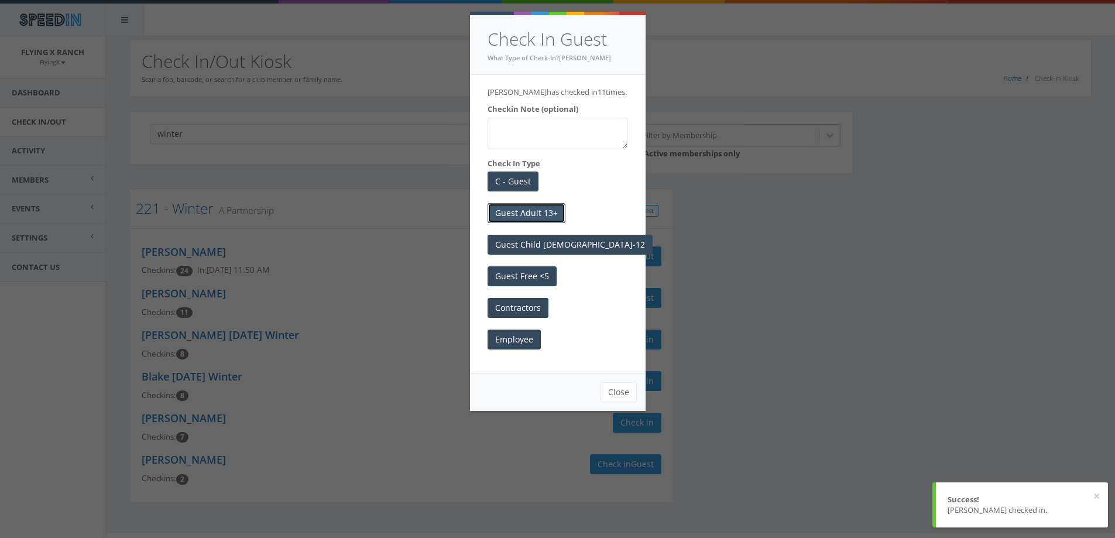
click at [515, 206] on button "Guest Adult 13+" at bounding box center [527, 213] width 78 height 20
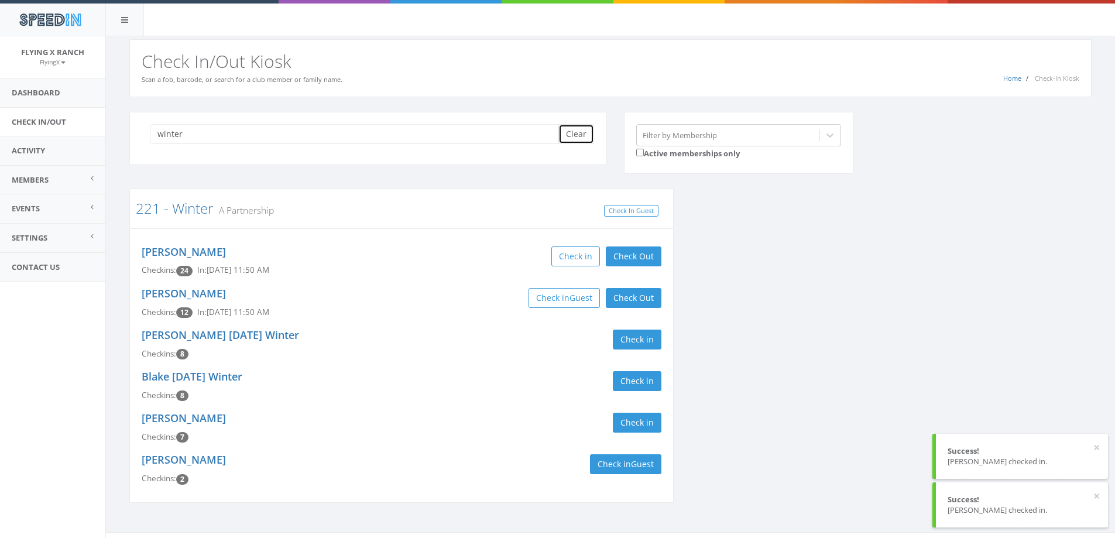
click at [582, 129] on button "Clear" at bounding box center [577, 134] width 36 height 20
